Goal: Transaction & Acquisition: Purchase product/service

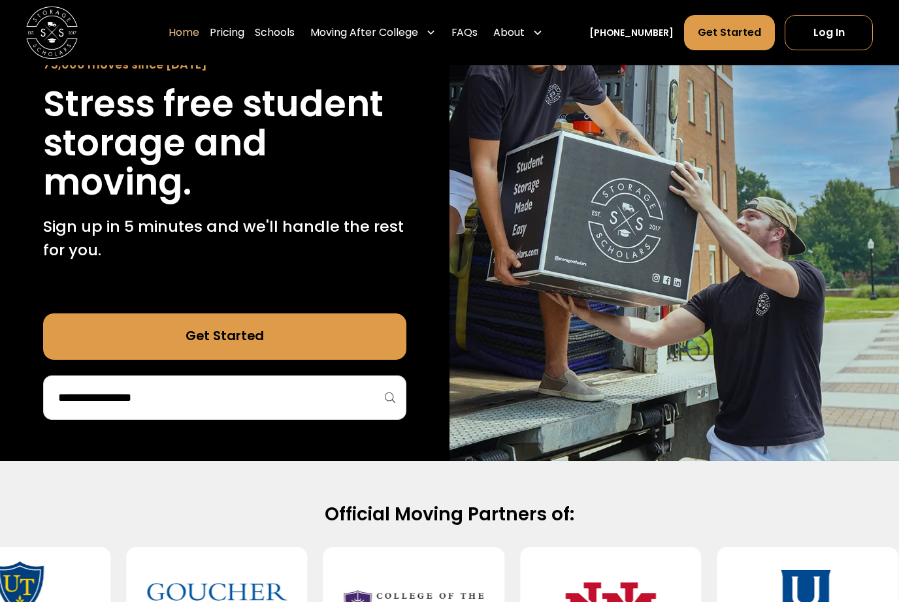
click at [62, 398] on input "search" at bounding box center [224, 398] width 335 height 22
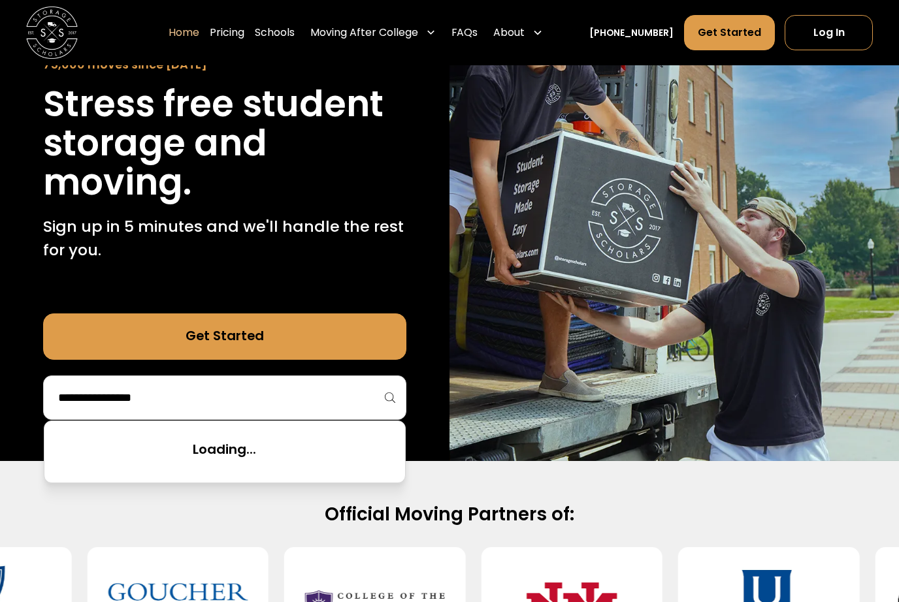
scroll to position [142, 0]
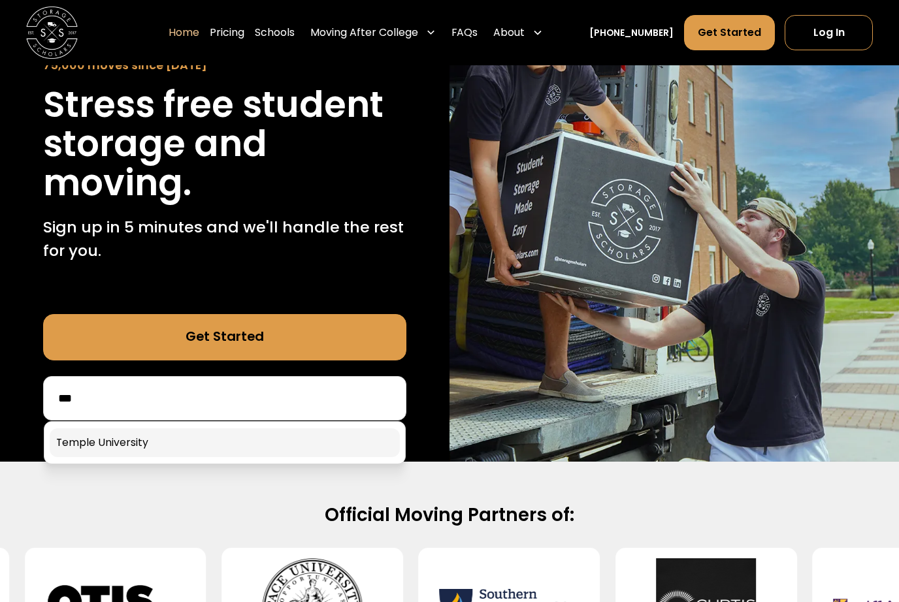
type input "***"
click at [124, 440] on link at bounding box center [224, 442] width 349 height 29
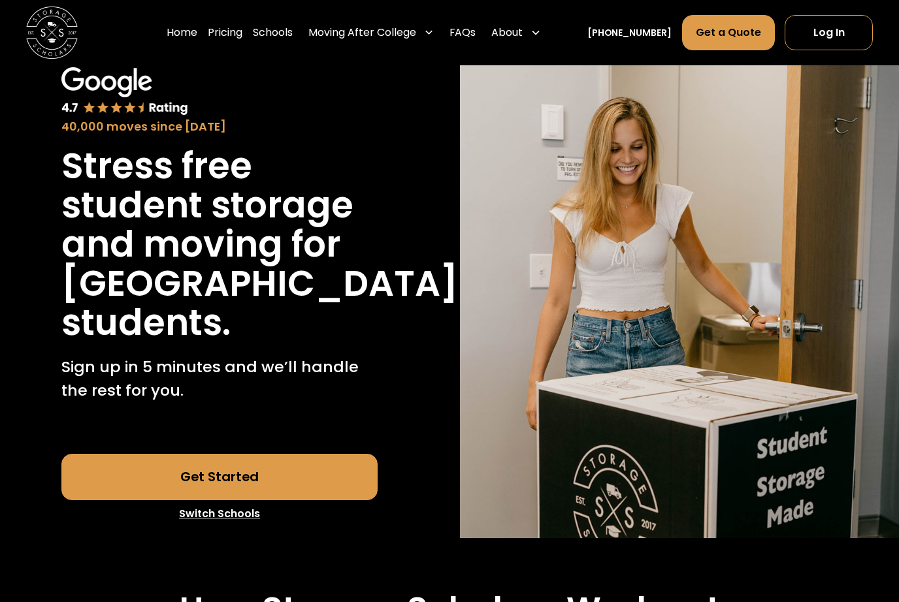
scroll to position [69, 0]
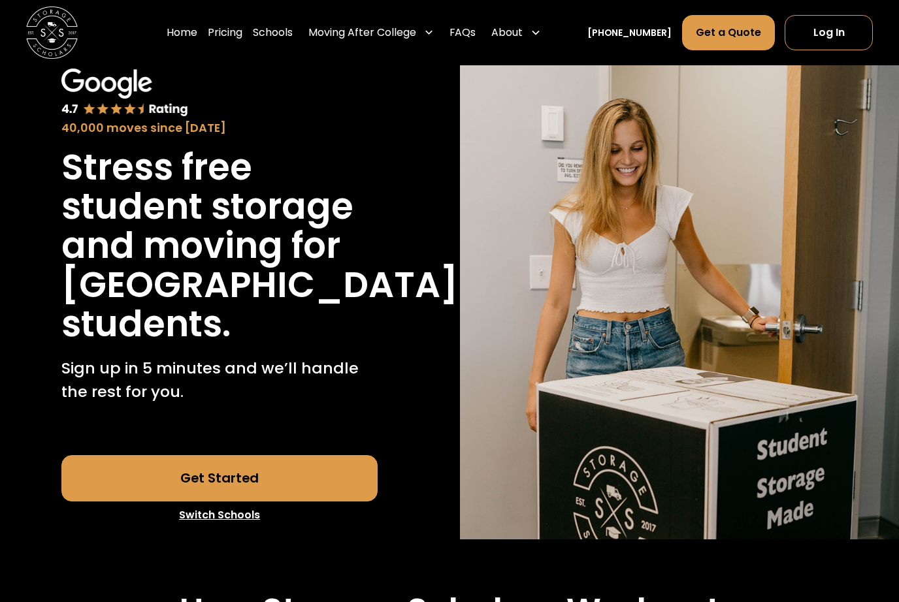
click at [93, 502] on link "Get Started" at bounding box center [219, 478] width 316 height 46
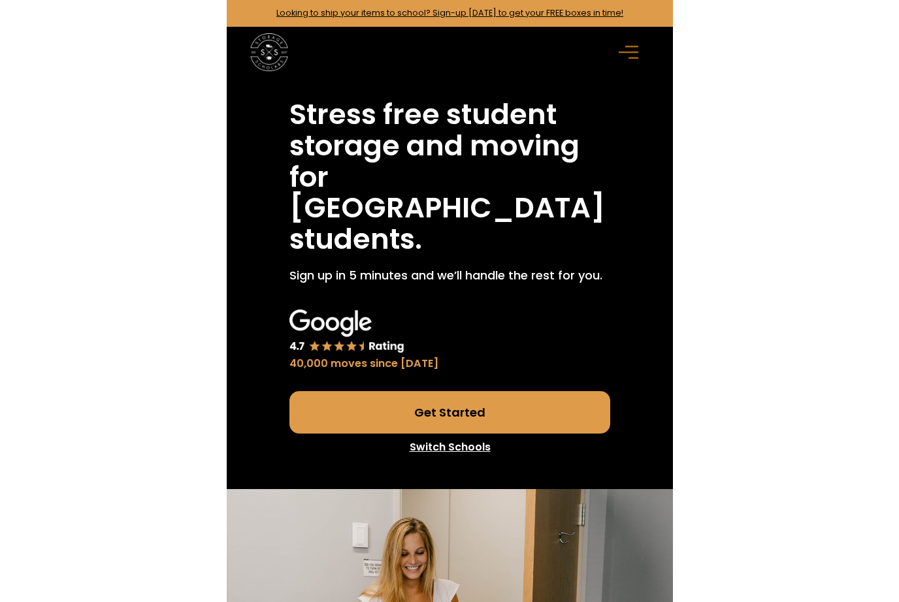
scroll to position [116, 0]
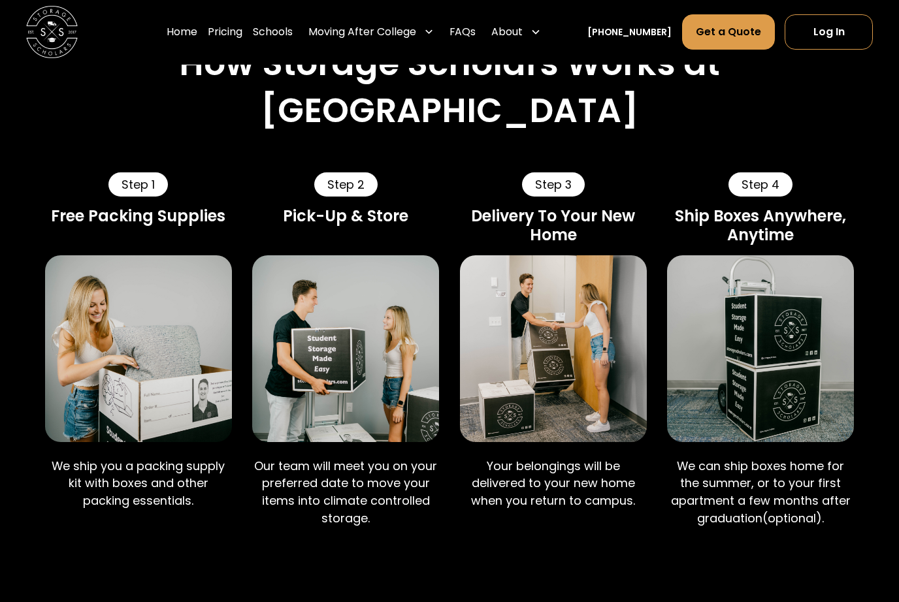
scroll to position [616, 0]
click at [242, 33] on link "Pricing" at bounding box center [225, 32] width 35 height 37
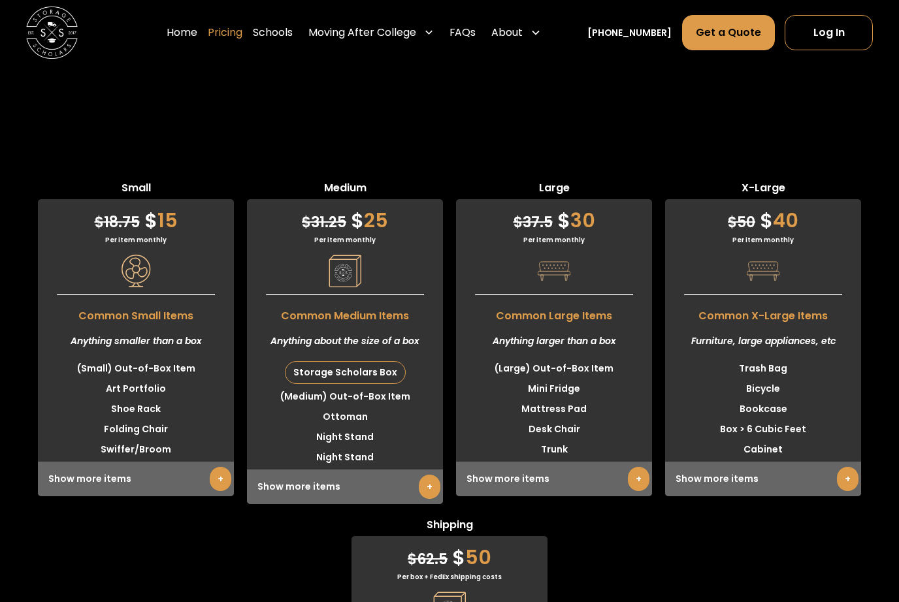
scroll to position [3199, 0]
click at [431, 476] on link "+" at bounding box center [430, 488] width 22 height 24
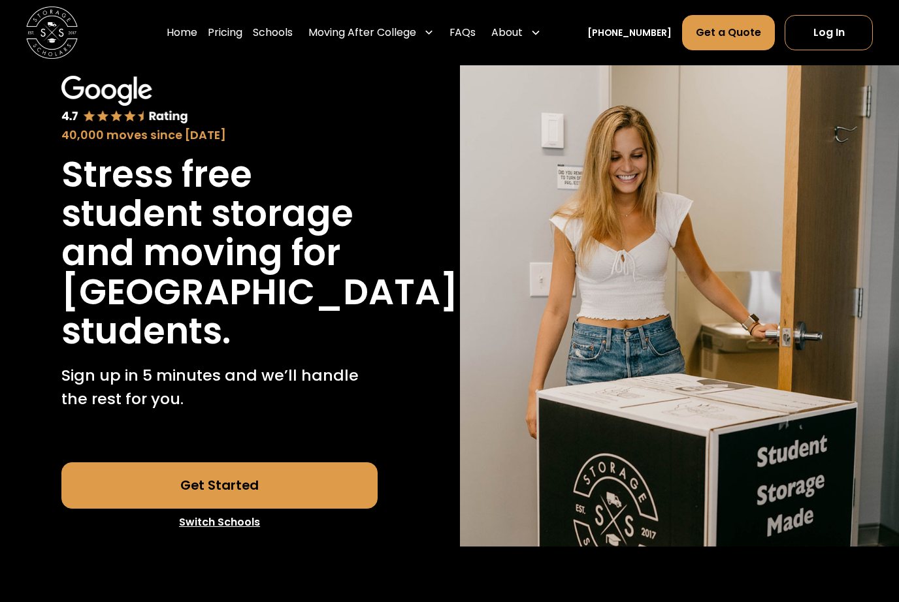
scroll to position [0, 0]
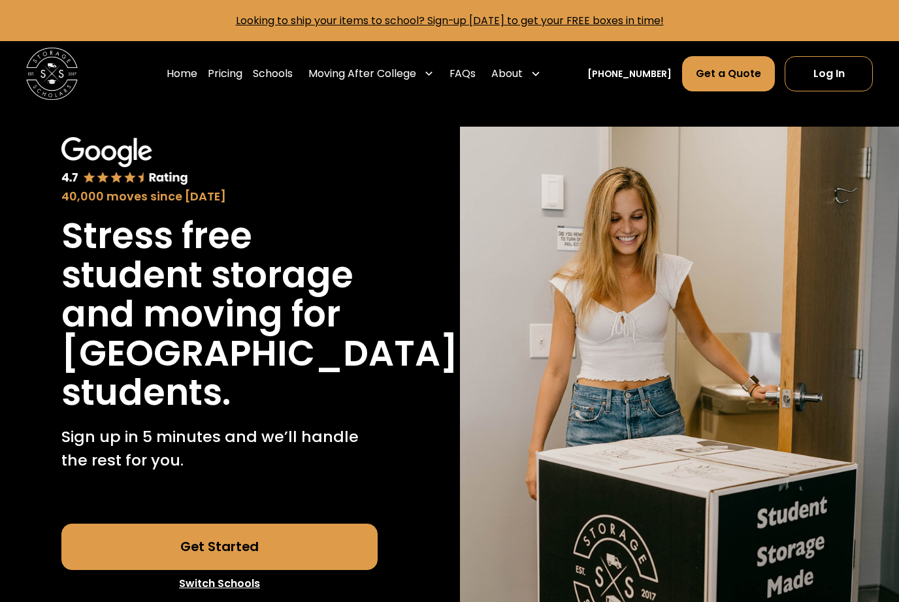
click at [665, 9] on div "Looking to ship your items to school? Sign-up [DATE] to get your FREE boxes in …" at bounding box center [449, 20] width 899 height 41
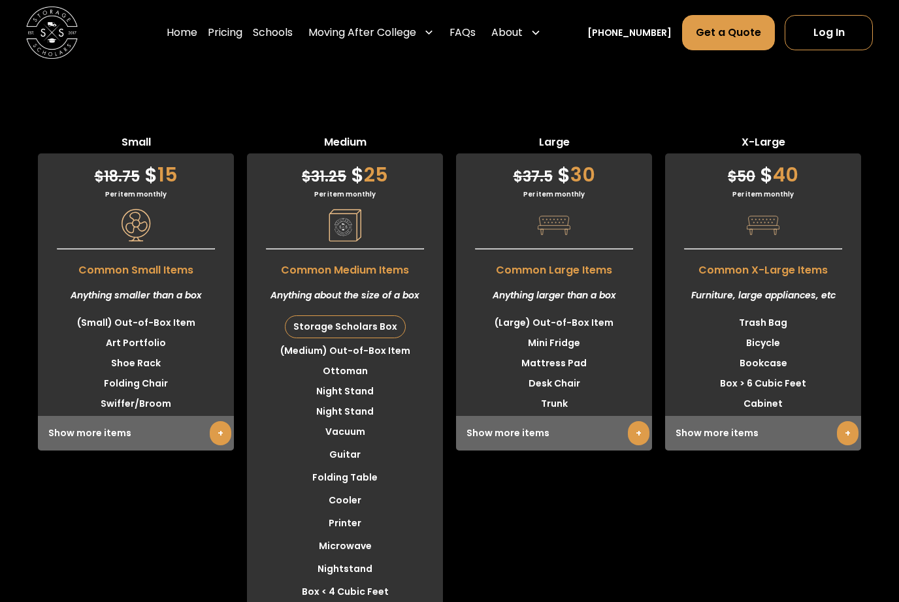
scroll to position [3272, 0]
